Goal: Task Accomplishment & Management: Manage account settings

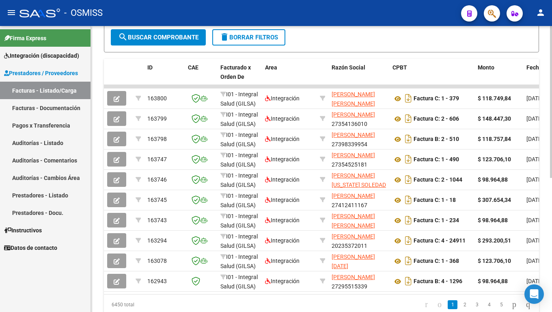
scroll to position [244, 0]
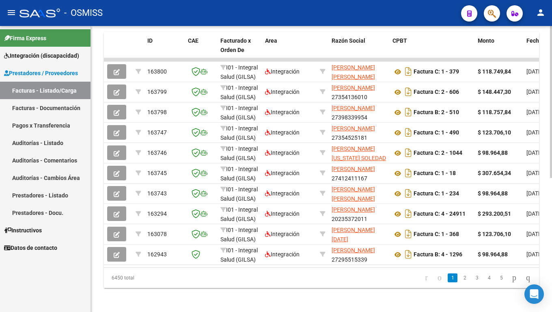
click at [551, 256] on div at bounding box center [551, 235] width 2 height 152
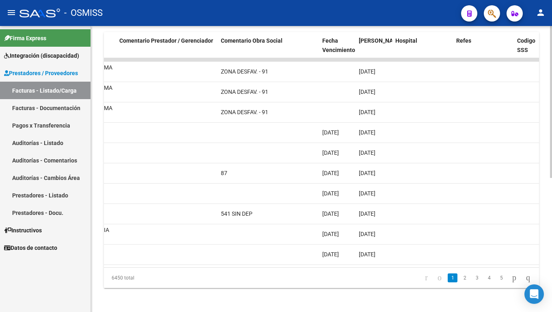
scroll to position [0, 1305]
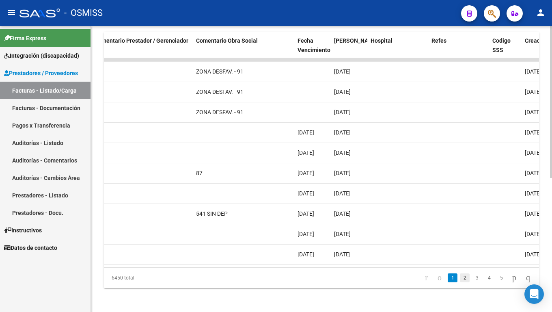
click at [460, 260] on link "2" at bounding box center [465, 277] width 10 height 9
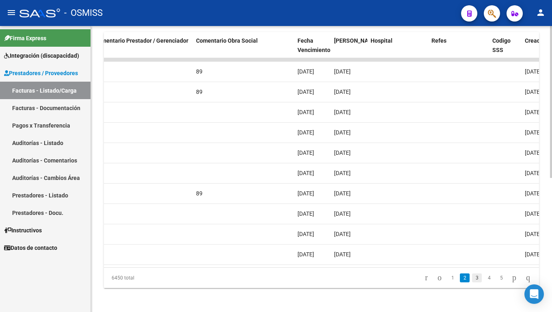
click at [472, 260] on link "3" at bounding box center [477, 277] width 10 height 9
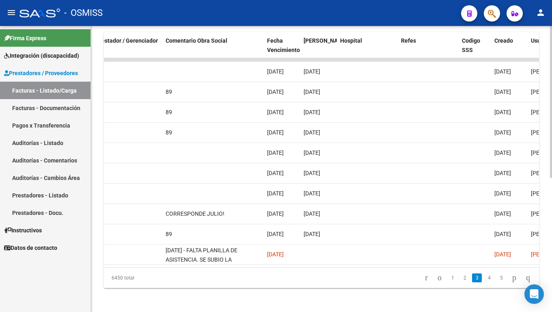
scroll to position [0, 1311]
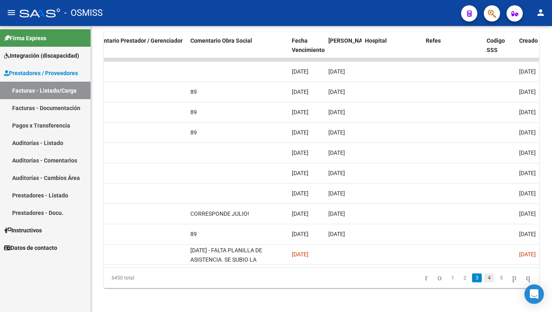
click at [484, 260] on link "4" at bounding box center [489, 277] width 10 height 9
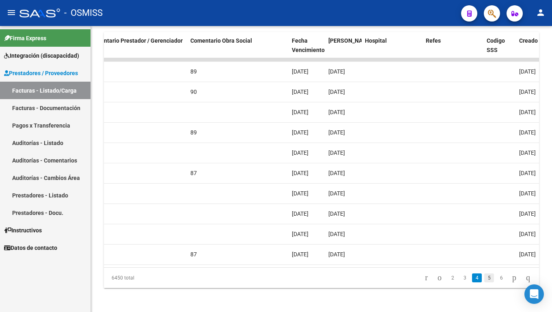
click at [484, 260] on link "5" at bounding box center [489, 277] width 10 height 9
click at [484, 260] on link "6" at bounding box center [489, 277] width 10 height 9
click at [484, 260] on link "7" at bounding box center [489, 277] width 10 height 9
click at [484, 260] on link "8" at bounding box center [489, 277] width 10 height 9
click at [483, 260] on link "9" at bounding box center [488, 277] width 10 height 9
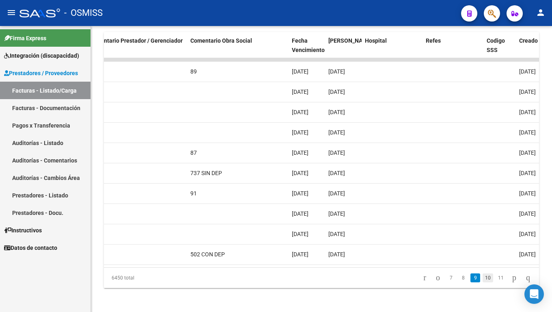
click at [482, 260] on link "10" at bounding box center [487, 277] width 11 height 9
click at [482, 260] on link "11" at bounding box center [487, 277] width 11 height 9
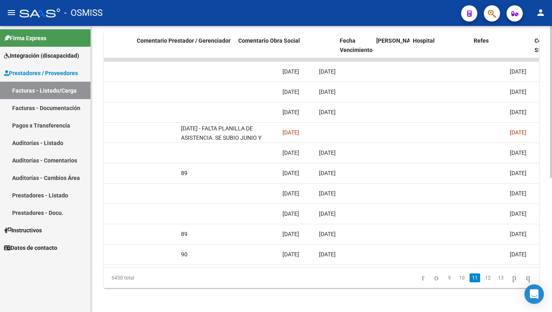
scroll to position [0, 1256]
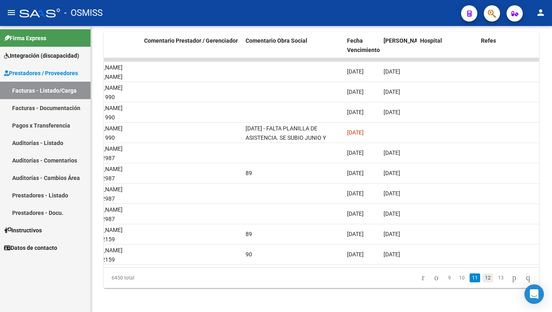
click at [482, 260] on link "12" at bounding box center [487, 277] width 11 height 9
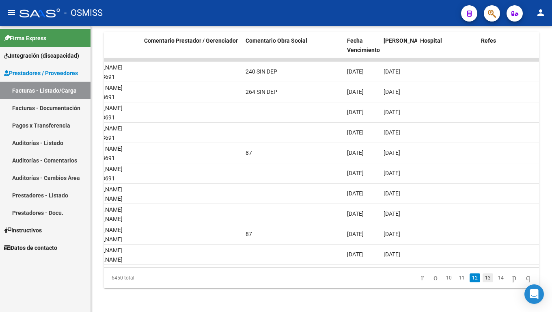
click at [482, 260] on link "13" at bounding box center [487, 277] width 11 height 9
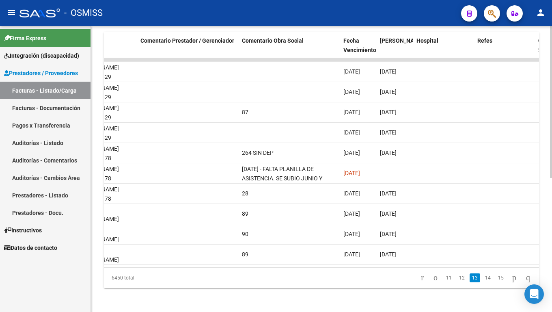
scroll to position [0, 1257]
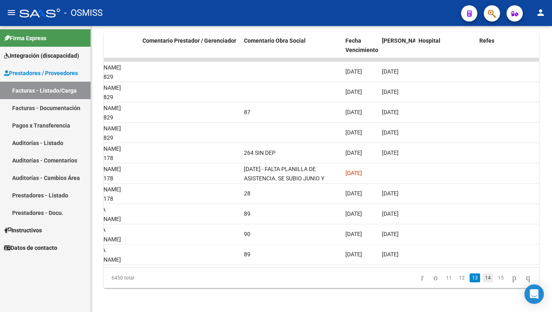
click at [482, 260] on link "14" at bounding box center [487, 277] width 11 height 9
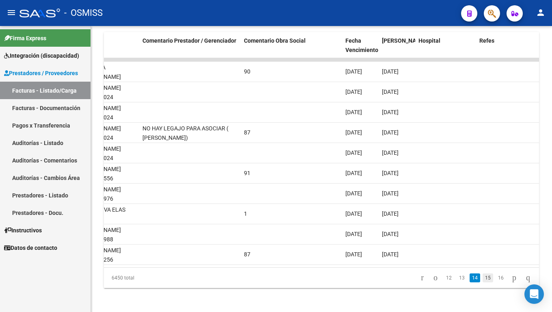
click at [482, 260] on link "15" at bounding box center [487, 277] width 11 height 9
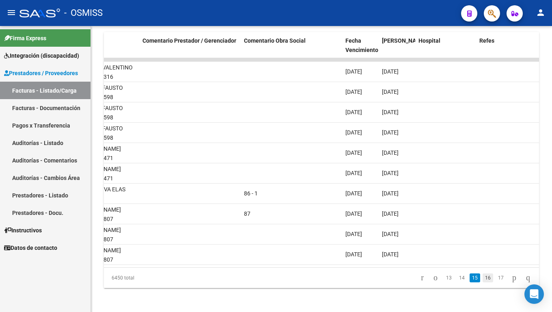
click at [482, 260] on link "16" at bounding box center [487, 277] width 11 height 9
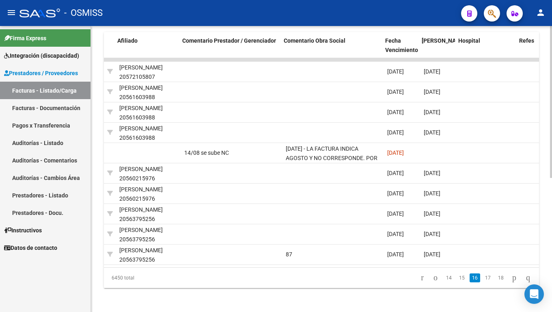
scroll to position [0, 1218]
click at [484, 260] on link "17" at bounding box center [487, 277] width 11 height 9
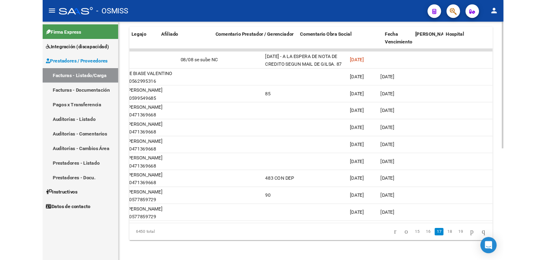
scroll to position [0, 1193]
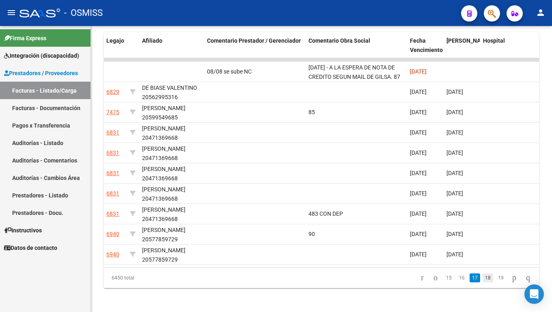
click at [482, 260] on link "18" at bounding box center [487, 277] width 11 height 9
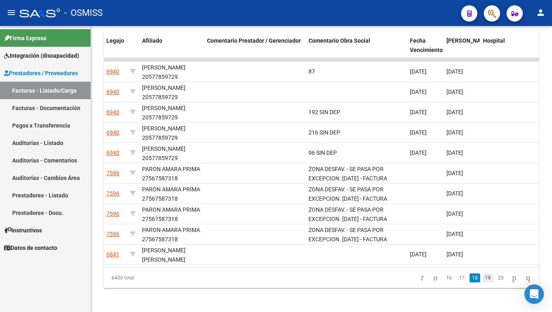
click at [482, 260] on link "19" at bounding box center [487, 277] width 11 height 9
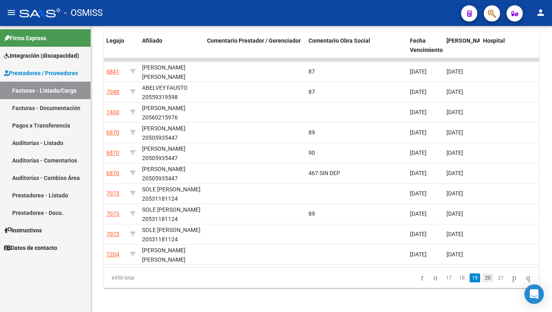
click at [482, 260] on link "20" at bounding box center [487, 277] width 11 height 9
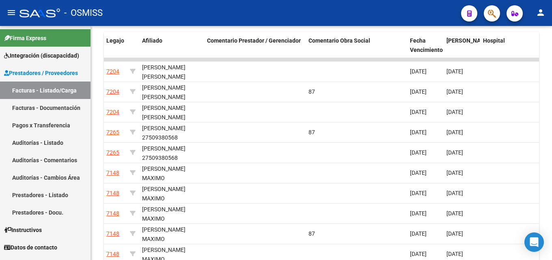
click at [543, 11] on mat-icon "person" at bounding box center [541, 13] width 10 height 10
click at [530, 52] on button "exit_to_app Salir" at bounding box center [523, 53] width 49 height 19
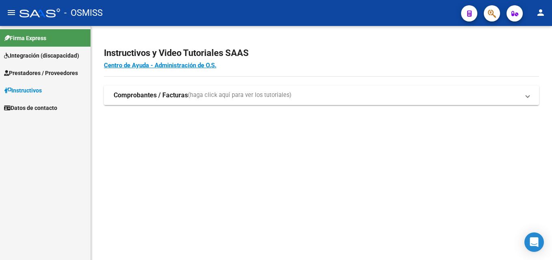
click at [43, 73] on span "Prestadores / Proveedores" at bounding box center [41, 73] width 74 height 9
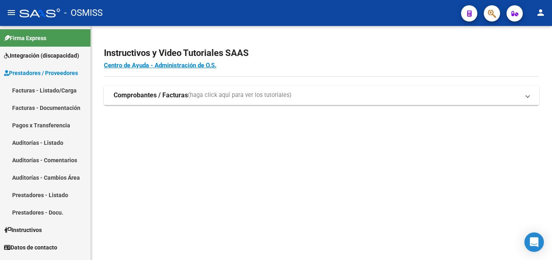
click at [45, 88] on link "Facturas - Listado/Carga" at bounding box center [45, 90] width 90 height 17
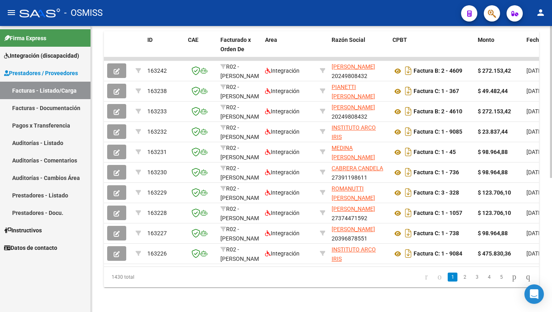
scroll to position [239, 0]
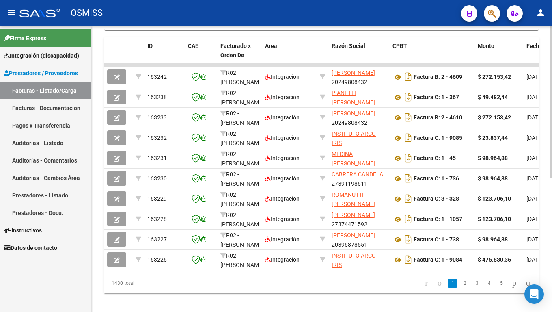
click at [551, 260] on div at bounding box center [551, 232] width 2 height 152
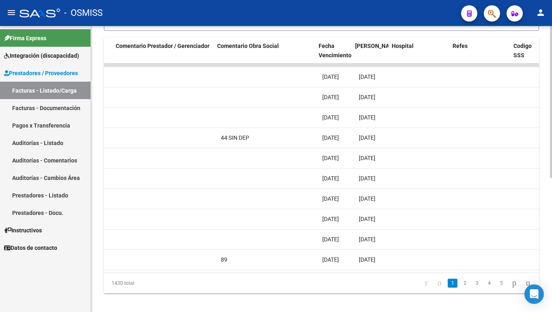
scroll to position [0, 1299]
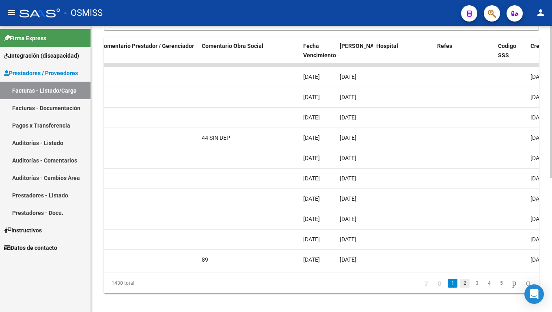
click at [460, 260] on link "2" at bounding box center [465, 282] width 10 height 9
click at [472, 260] on link "3" at bounding box center [477, 282] width 10 height 9
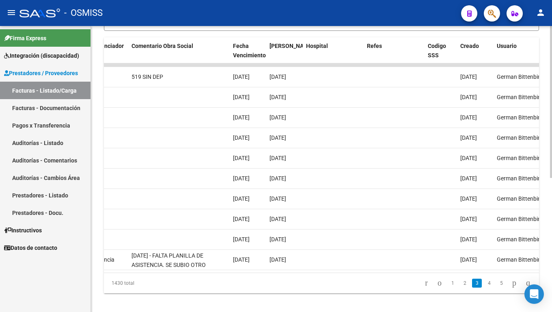
scroll to position [0, 1362]
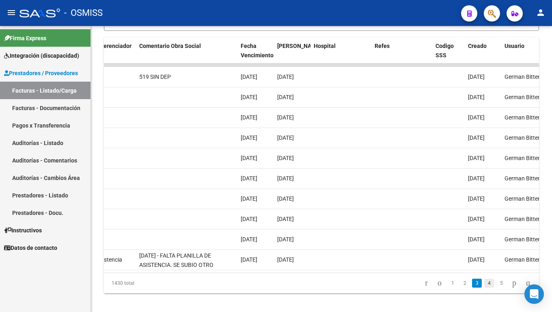
click at [484, 260] on link "4" at bounding box center [489, 282] width 10 height 9
click at [484, 260] on link "5" at bounding box center [489, 282] width 10 height 9
click at [484, 260] on link "6" at bounding box center [489, 282] width 10 height 9
click at [484, 260] on link "7" at bounding box center [489, 282] width 10 height 9
click at [484, 260] on link "8" at bounding box center [489, 282] width 10 height 9
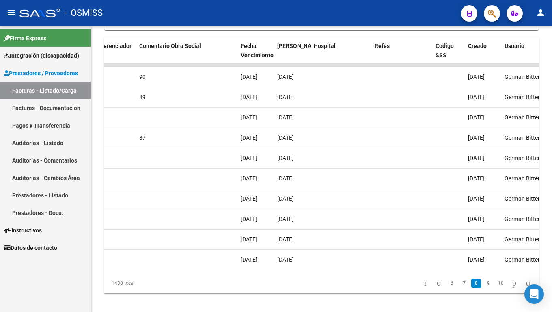
click at [483, 260] on link "9" at bounding box center [488, 282] width 10 height 9
click at [482, 260] on link "10" at bounding box center [487, 282] width 11 height 9
click at [482, 260] on link "11" at bounding box center [487, 282] width 11 height 9
click at [482, 260] on link "12" at bounding box center [487, 282] width 11 height 9
click at [482, 260] on link "13" at bounding box center [487, 282] width 11 height 9
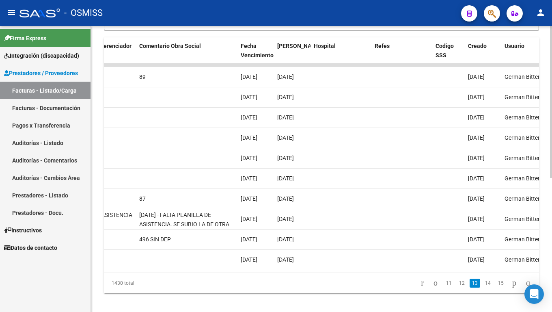
click at [482, 260] on link "14" at bounding box center [487, 282] width 11 height 9
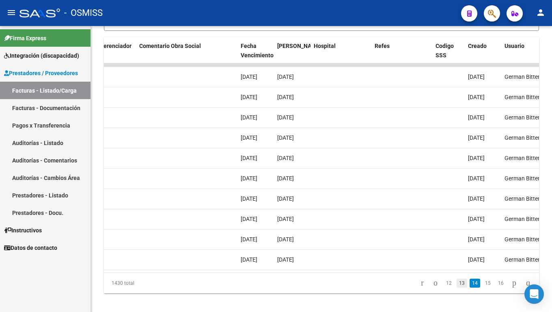
click at [456, 260] on link "13" at bounding box center [461, 282] width 11 height 9
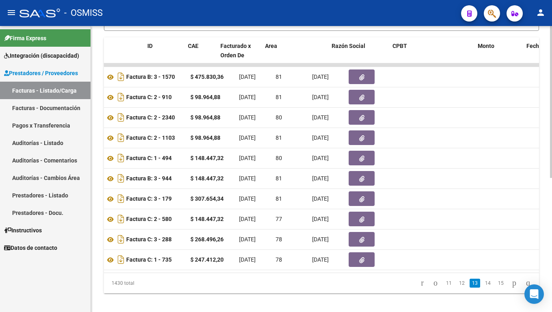
scroll to position [0, 0]
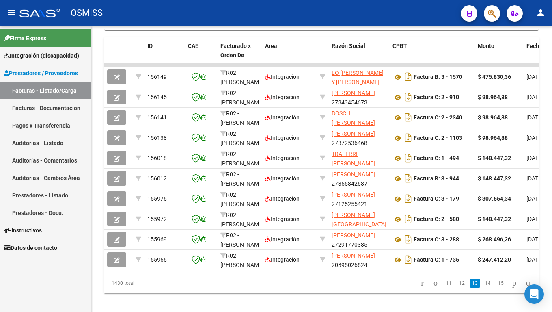
click at [534, 13] on button "person" at bounding box center [540, 13] width 16 height 16
click at [520, 51] on button "exit_to_app Salir" at bounding box center [523, 53] width 49 height 19
